Goal: Task Accomplishment & Management: Manage account settings

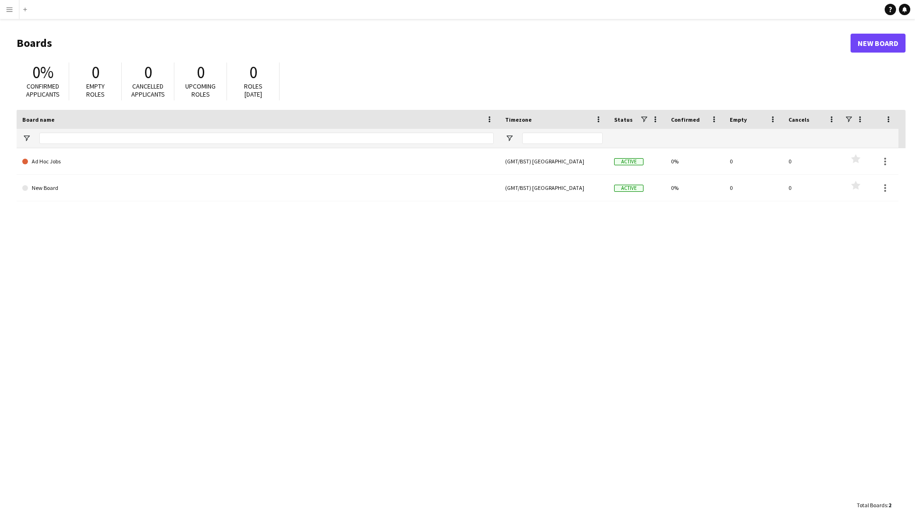
click at [368, 379] on div "Ad Hoc Jobs (GMT/BST) London Active 0% 0 0 Favourites New Board (GMT/BST) Londo…" at bounding box center [461, 322] width 889 height 348
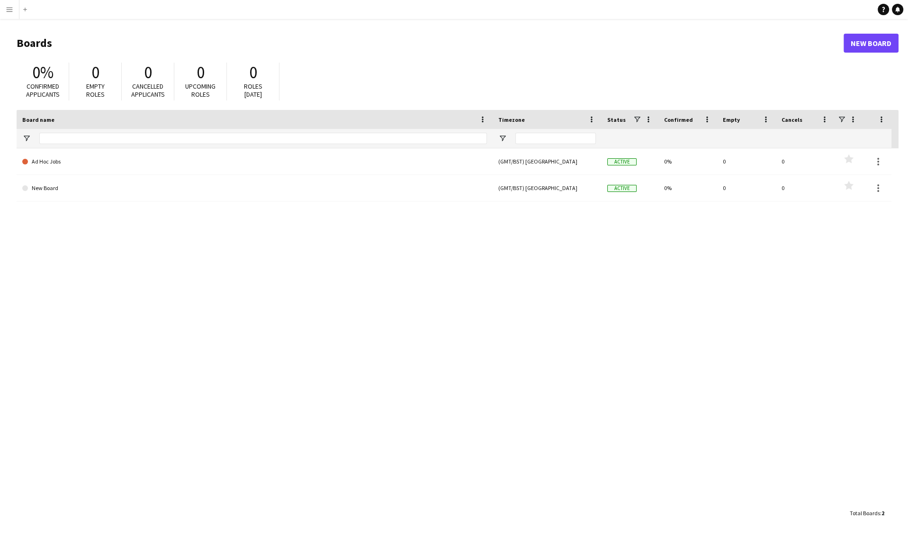
click at [429, 354] on div "Ad Hoc Jobs (GMT/BST) London Active 0% 0 0 Favourites New Board (GMT/BST) Londo…" at bounding box center [458, 325] width 882 height 355
click at [9, 13] on button "Menu" at bounding box center [9, 9] width 19 height 19
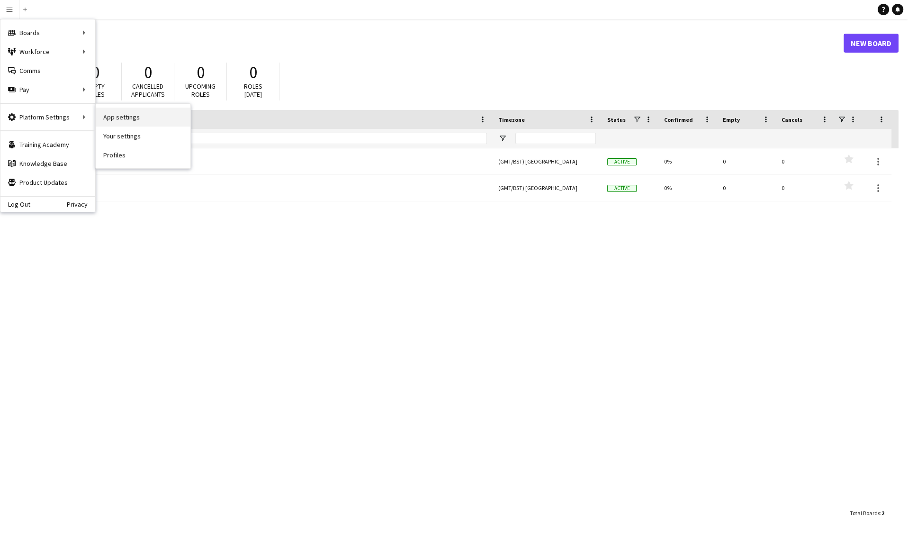
click at [125, 121] on link "App settings" at bounding box center [143, 117] width 95 height 19
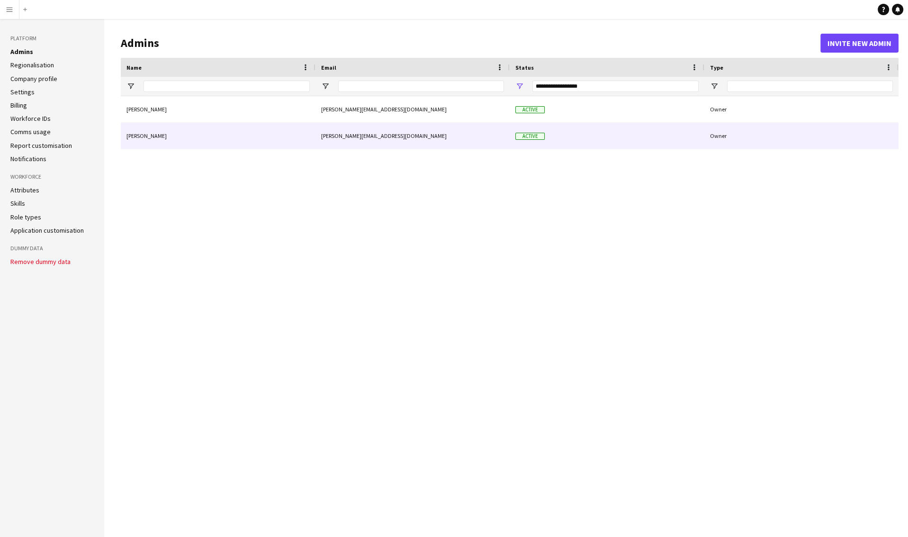
drag, startPoint x: 404, startPoint y: 136, endPoint x: 336, endPoint y: 136, distance: 68.7
click at [336, 136] on div "[PERSON_NAME][EMAIL_ADDRESS][DOMAIN_NAME]" at bounding box center [412, 136] width 194 height 26
click at [155, 138] on div "[PERSON_NAME]" at bounding box center [218, 136] width 195 height 26
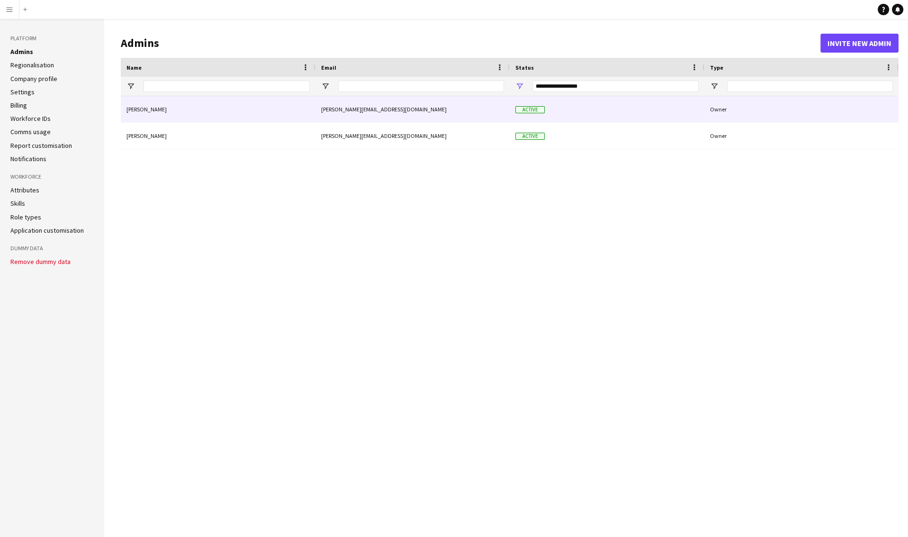
click at [146, 103] on div "[PERSON_NAME]" at bounding box center [218, 109] width 195 height 26
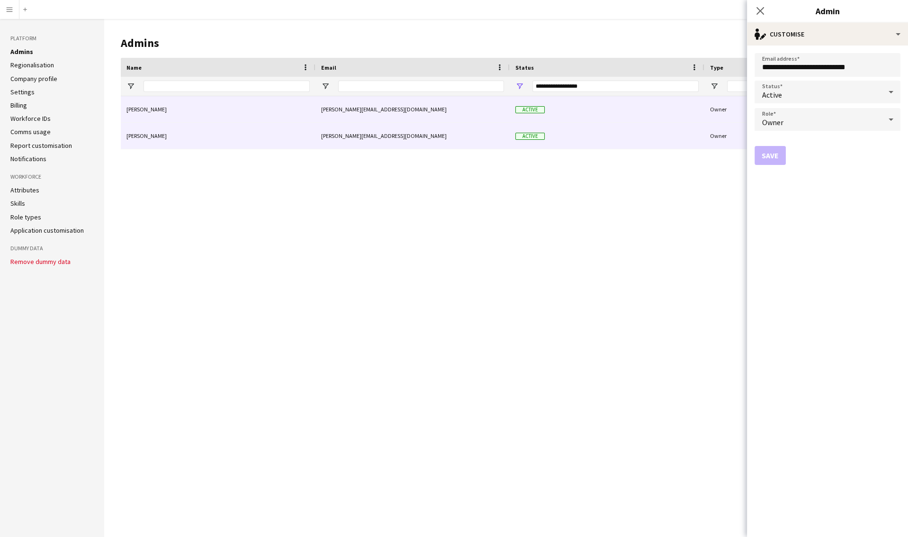
click at [143, 133] on div "[PERSON_NAME]" at bounding box center [218, 136] width 195 height 26
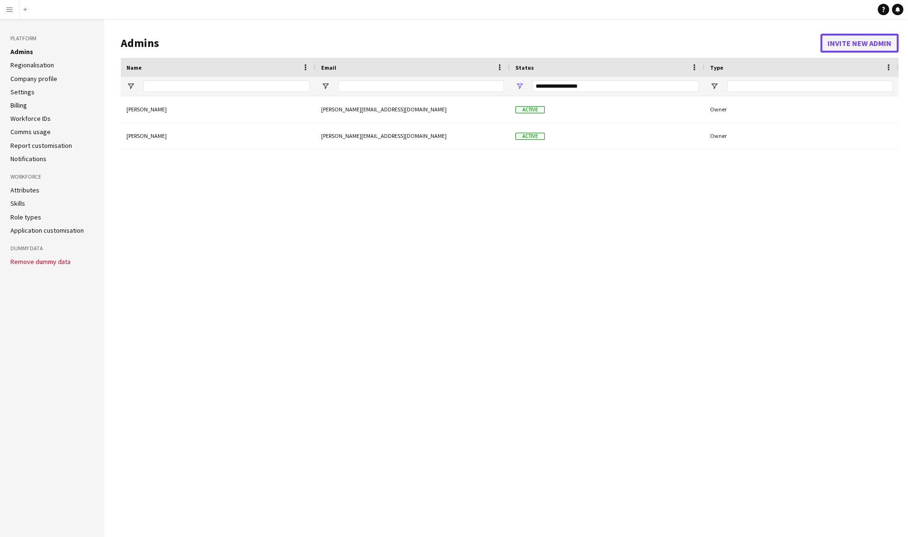
click at [833, 44] on button "Invite new admin" at bounding box center [859, 43] width 78 height 19
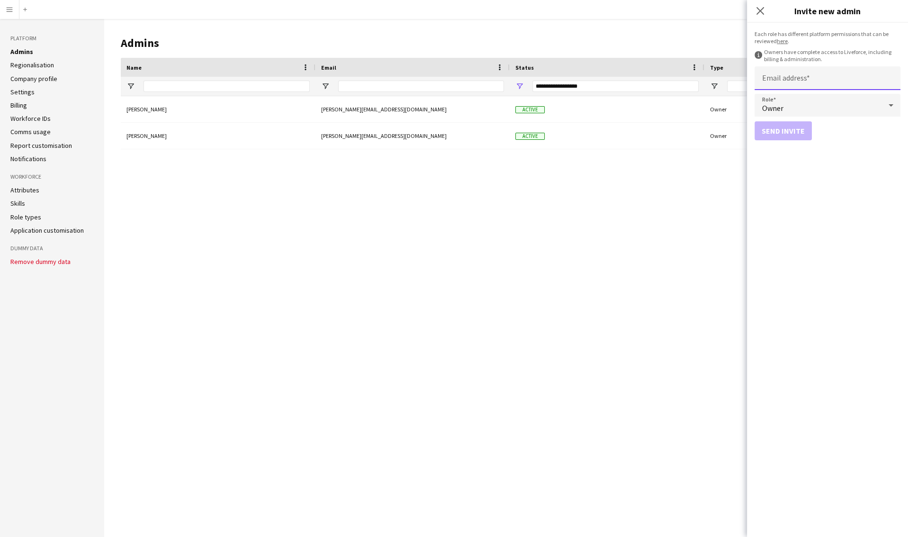
click at [824, 77] on input "Email address" at bounding box center [828, 78] width 146 height 24
paste input "**********"
type input "**********"
click at [863, 157] on form "**********" at bounding box center [827, 280] width 161 height 514
click at [791, 135] on button "Send invite" at bounding box center [783, 130] width 57 height 19
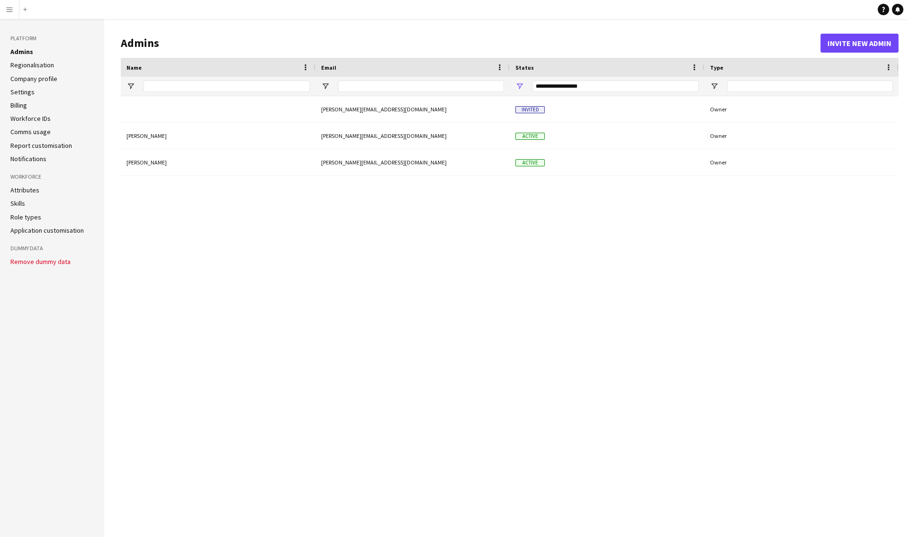
click at [173, 294] on div "Peter Parker peter+demo-ulcl8@liveforce.co Active Owner Sammy Hayman sammy@upan…" at bounding box center [510, 309] width 778 height 426
click at [13, 13] on app-icon "Menu" at bounding box center [10, 10] width 8 height 8
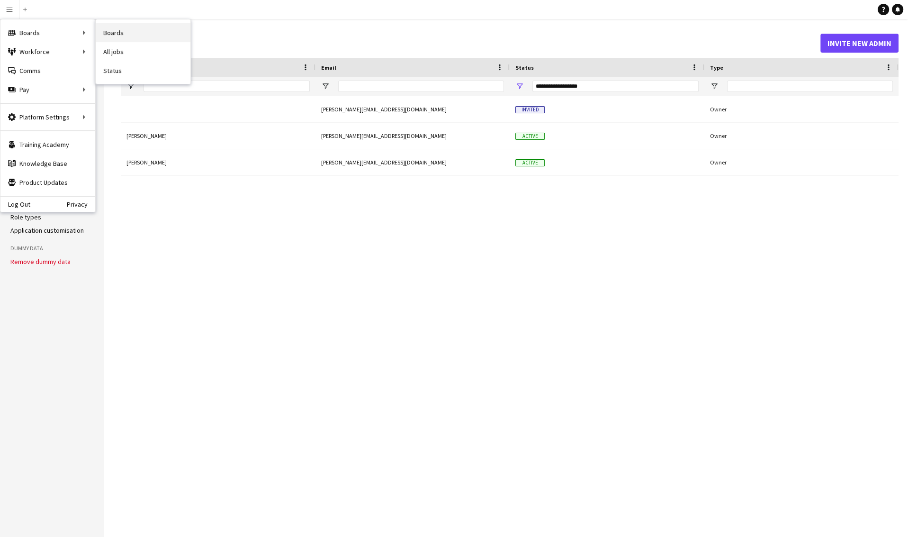
click at [119, 34] on link "Boards" at bounding box center [143, 32] width 95 height 19
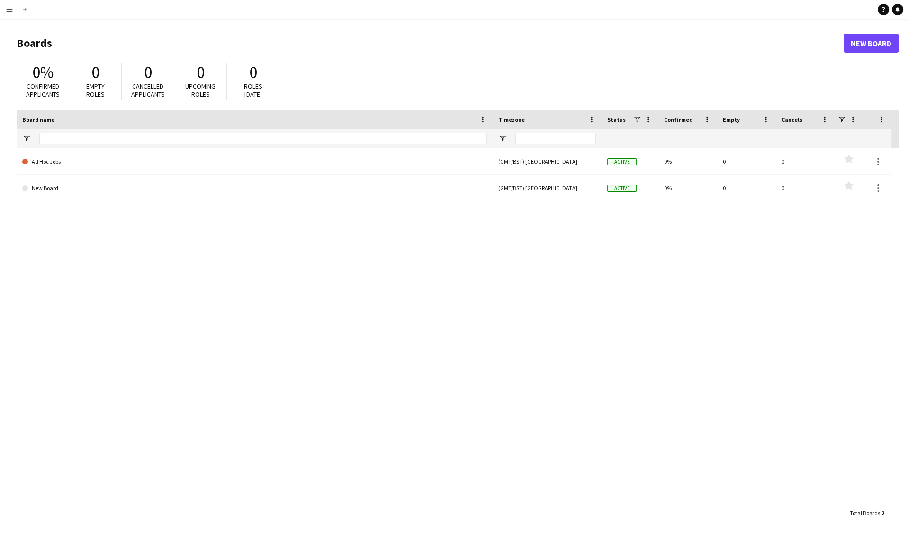
click at [100, 314] on div "Ad Hoc Jobs (GMT/BST) London Active 0% 0 0 Favourites New Board (GMT/BST) Londo…" at bounding box center [458, 325] width 882 height 355
click at [10, 9] on app-icon "Menu" at bounding box center [10, 10] width 8 height 8
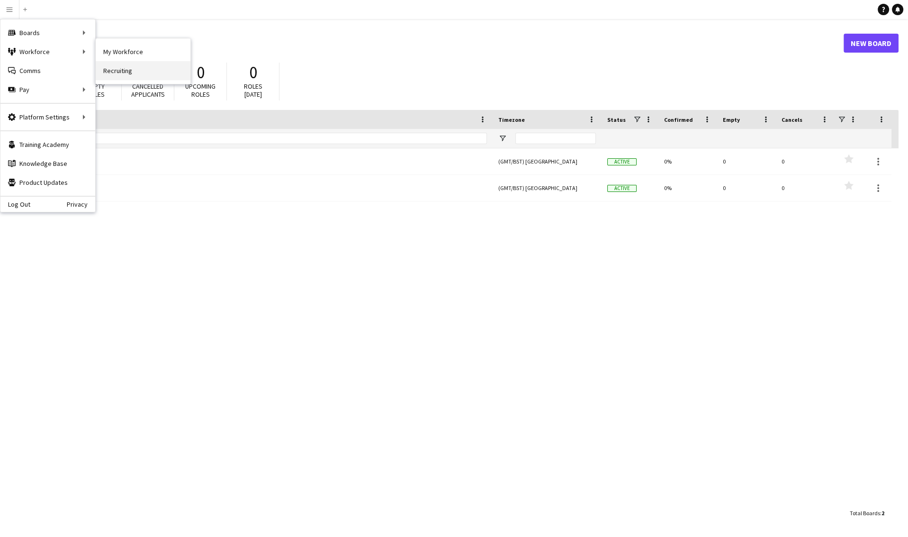
click at [117, 74] on link "Recruiting" at bounding box center [143, 70] width 95 height 19
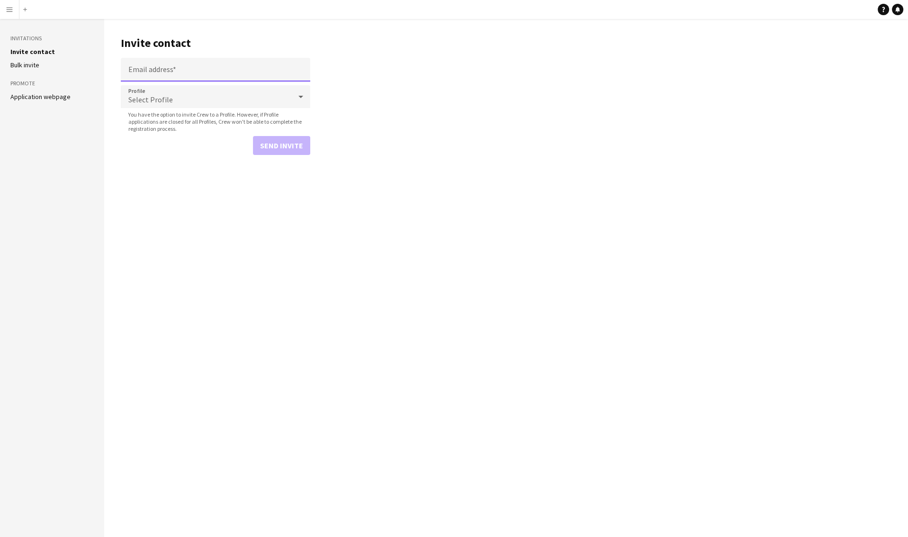
click at [166, 72] on input "Email address" at bounding box center [215, 70] width 189 height 24
click at [330, 63] on main "Invite contact Email address Profile Select Profile You have the option to invi…" at bounding box center [506, 278] width 804 height 518
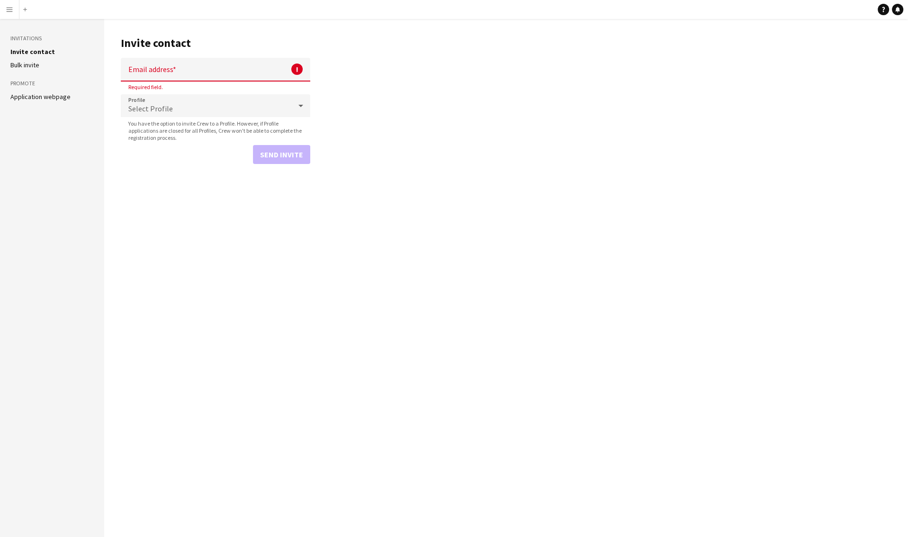
click at [13, 10] on button "Menu" at bounding box center [9, 9] width 19 height 19
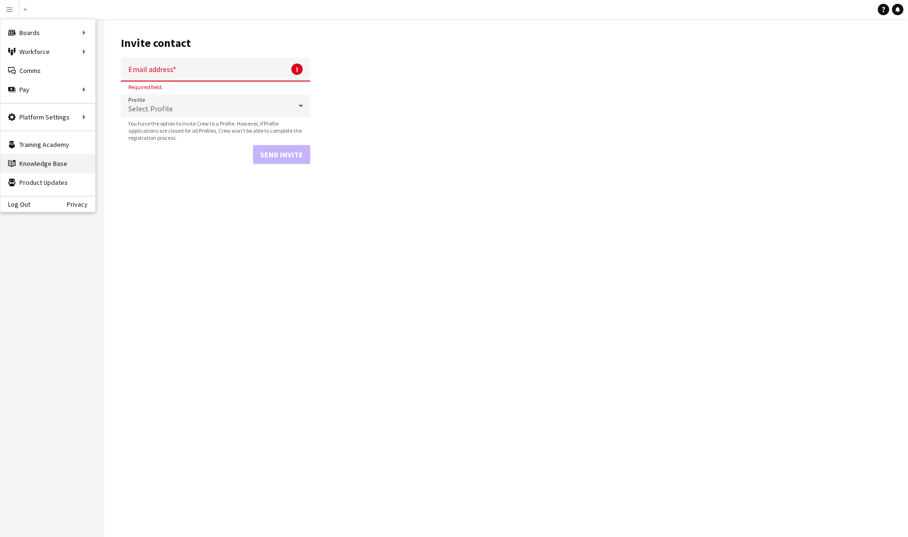
click at [40, 162] on link "Knowledge Base Knowledge Base" at bounding box center [47, 163] width 95 height 19
click at [57, 145] on link "Training Academy Training Academy" at bounding box center [47, 144] width 95 height 19
click at [490, 231] on main "Invite contact Email address ! Required field. Profile Select Profile You have …" at bounding box center [506, 278] width 804 height 518
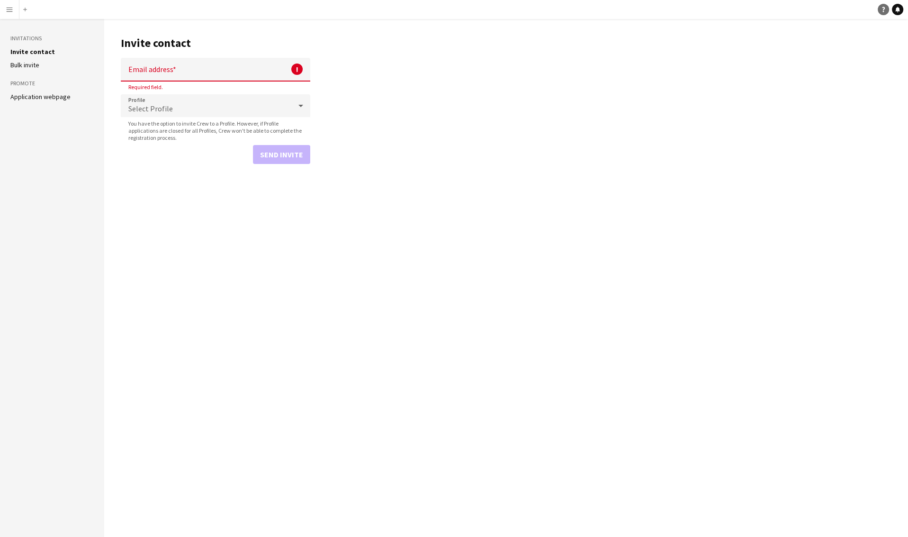
click at [884, 11] on icon "Help" at bounding box center [884, 10] width 6 height 6
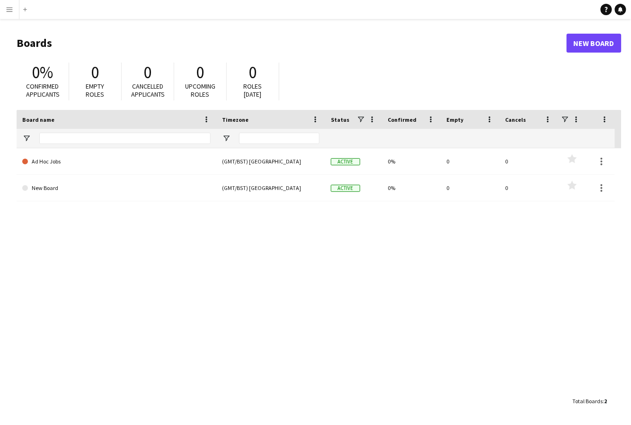
click at [6, 8] on app-icon "Menu" at bounding box center [10, 10] width 8 height 8
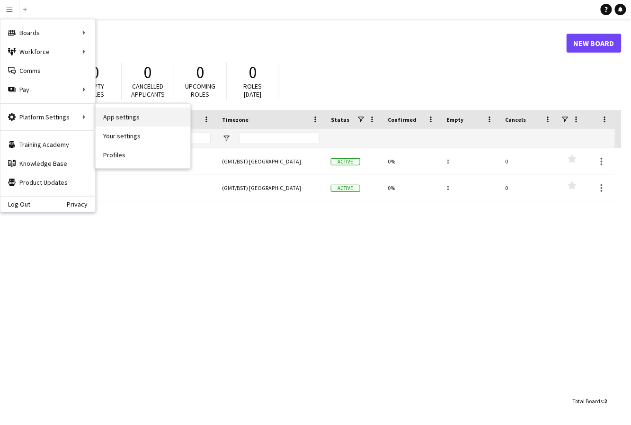
click at [108, 117] on link "App settings" at bounding box center [143, 117] width 95 height 19
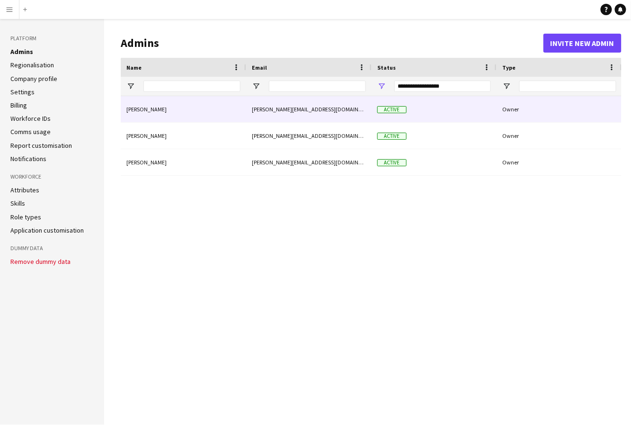
click at [279, 109] on div "[PERSON_NAME][EMAIL_ADDRESS][DOMAIN_NAME]" at bounding box center [309, 109] width 126 height 26
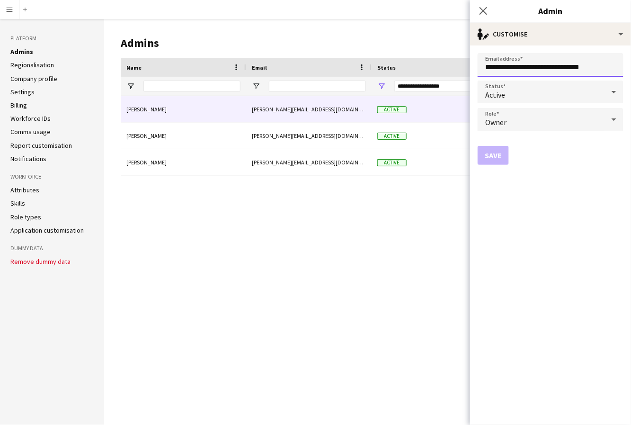
click at [581, 64] on input "**********" at bounding box center [551, 65] width 146 height 24
click at [445, 262] on div "[PERSON_NAME] [PERSON_NAME][EMAIL_ADDRESS][DOMAIN_NAME] Active Owner [PERSON_NA…" at bounding box center [371, 253] width 501 height 314
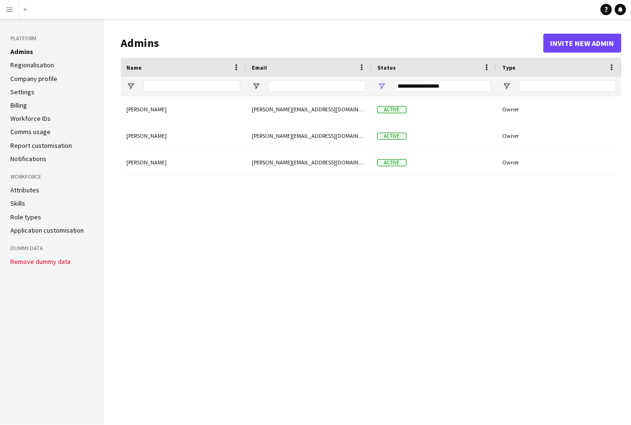
click at [9, 11] on app-icon "Menu" at bounding box center [10, 10] width 8 height 8
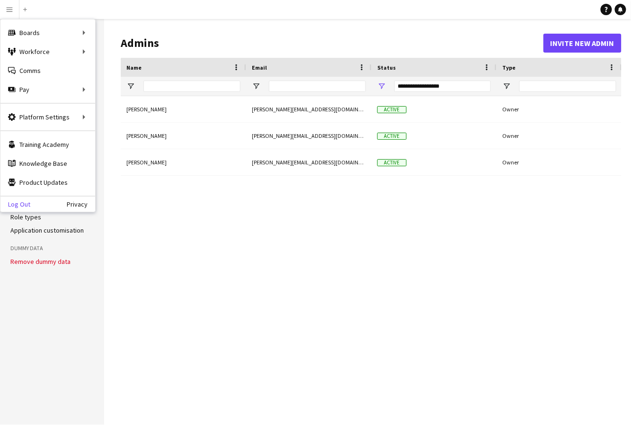
click at [19, 204] on link "Log Out" at bounding box center [15, 204] width 30 height 8
